Goal: Information Seeking & Learning: Understand process/instructions

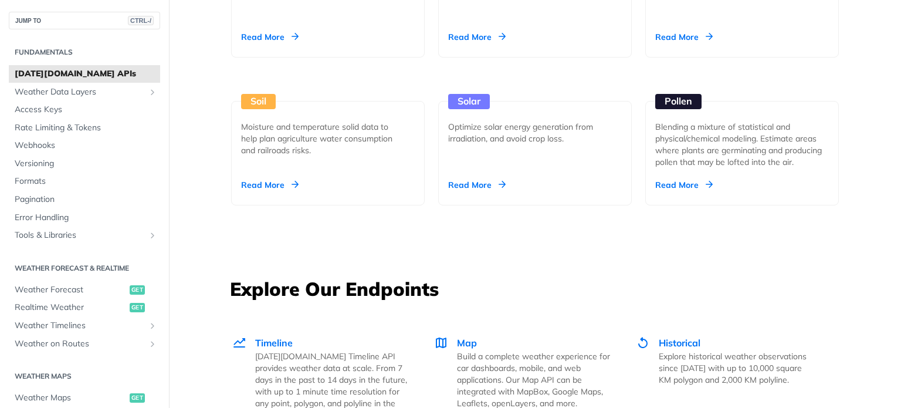
scroll to position [1342, 0]
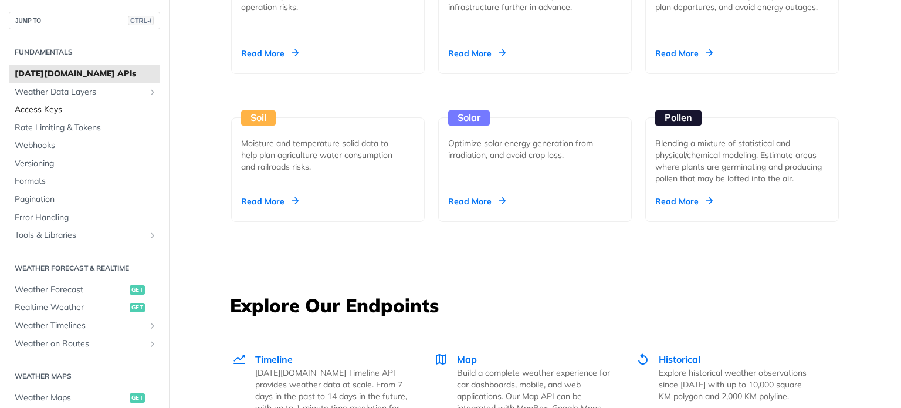
click at [49, 109] on span "Access Keys" at bounding box center [86, 110] width 143 height 12
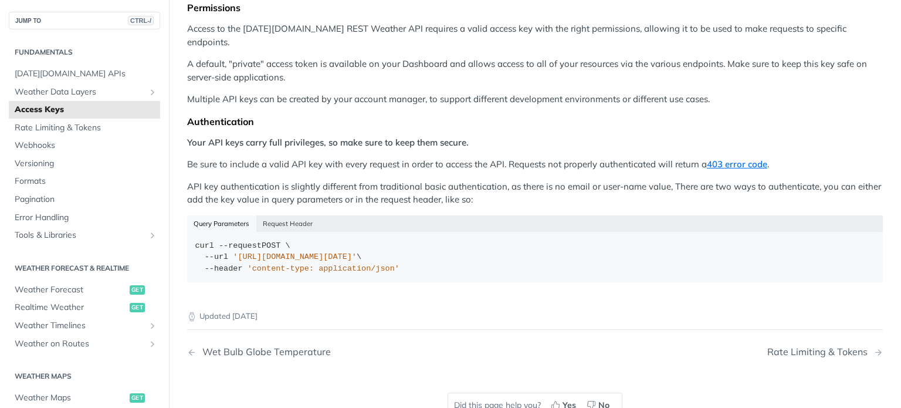
scroll to position [142, 0]
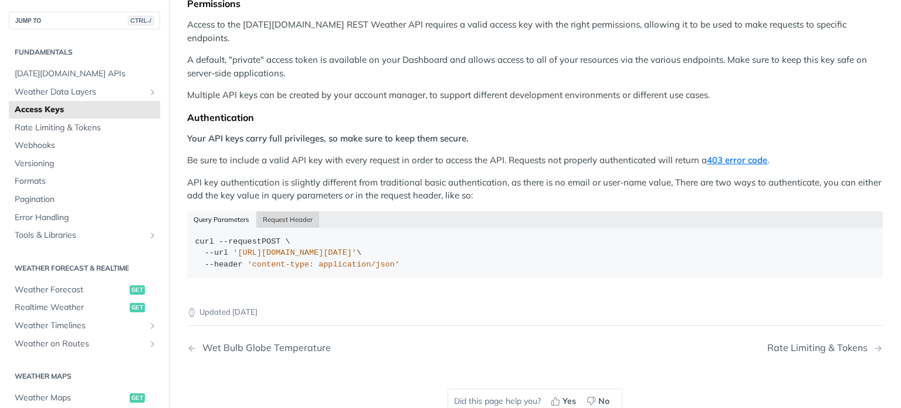
click at [284, 211] on button "Request Header" at bounding box center [287, 219] width 63 height 16
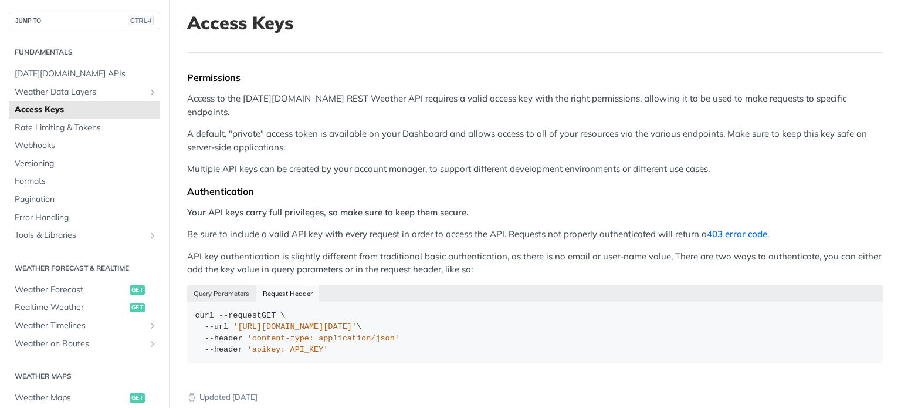
scroll to position [0, 0]
